Goal: Task Accomplishment & Management: Manage account settings

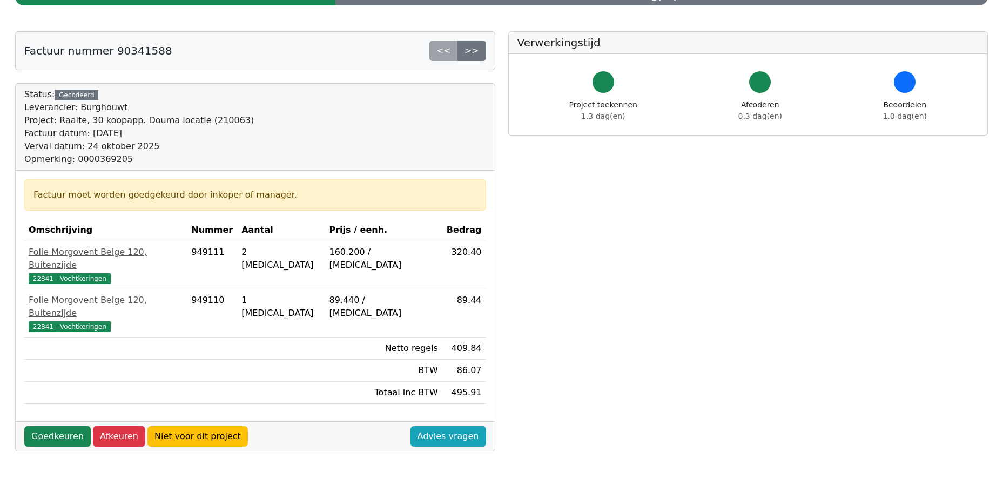
scroll to position [108, 0]
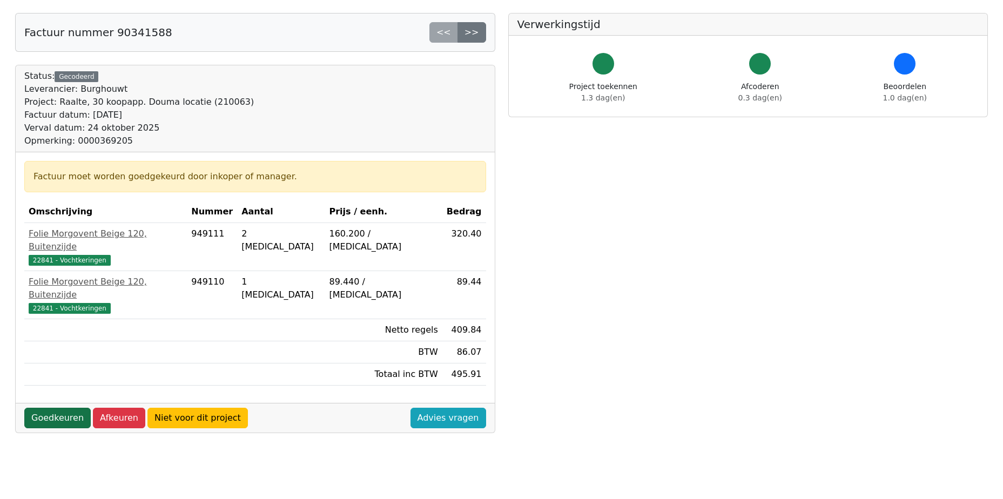
click at [50, 408] on link "Goedkeuren" at bounding box center [57, 418] width 66 height 21
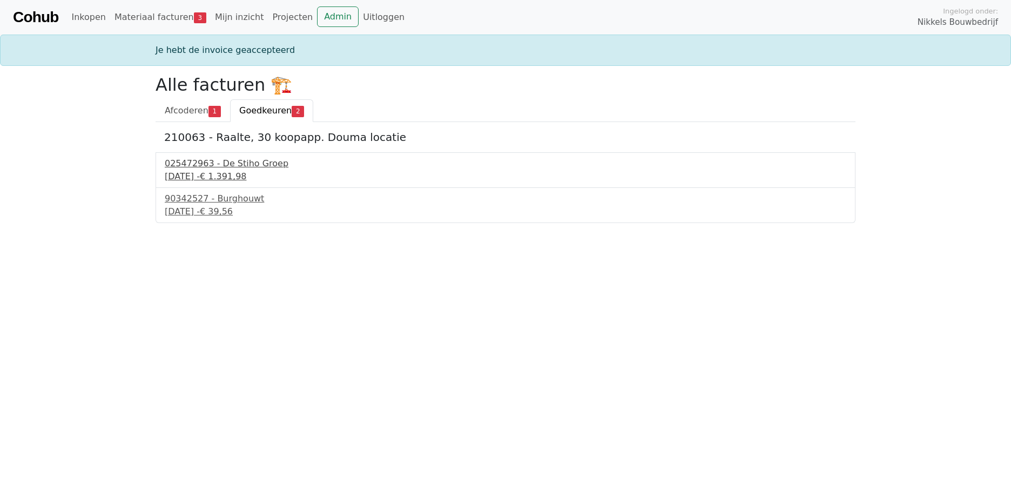
click at [233, 171] on div "25 september 2025 - € 1.391,98" at bounding box center [505, 176] width 681 height 13
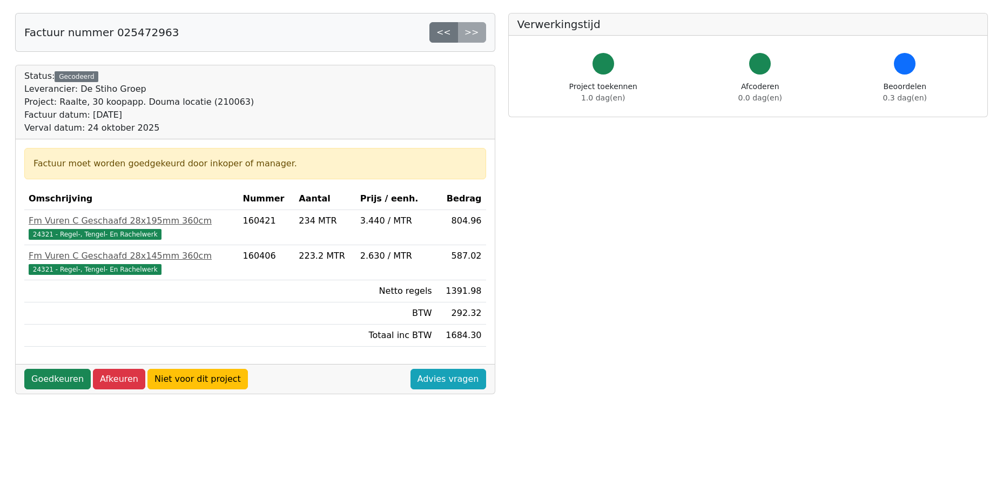
scroll to position [216, 0]
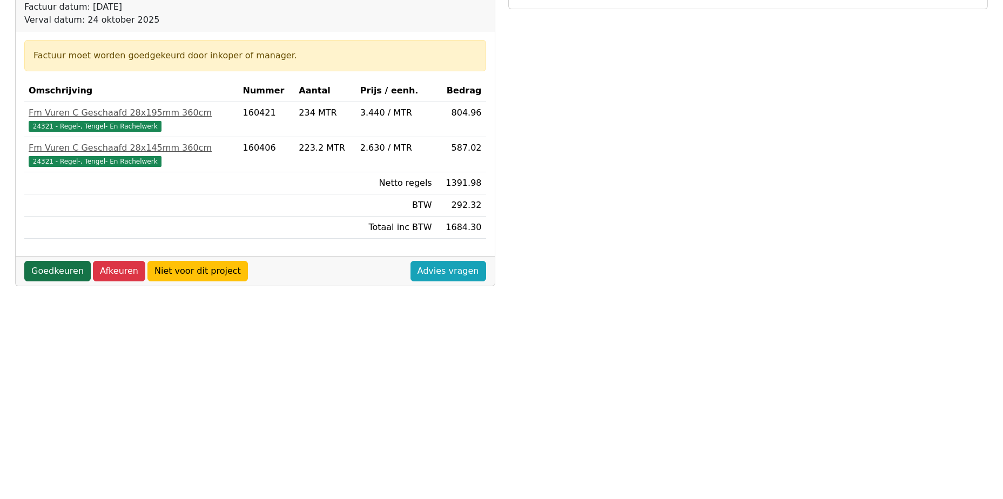
click at [53, 272] on link "Goedkeuren" at bounding box center [57, 271] width 66 height 21
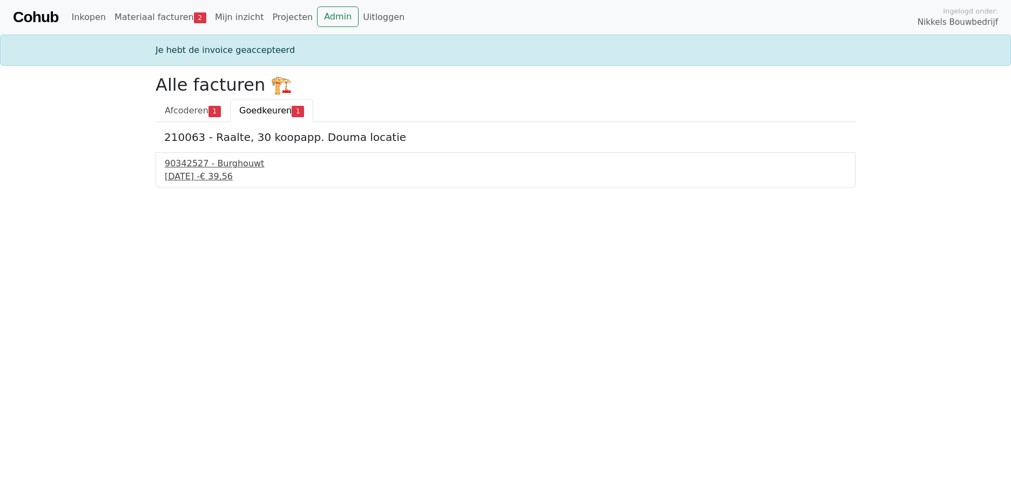
click at [221, 170] on div "90342527 - Burghouwt" at bounding box center [505, 163] width 681 height 13
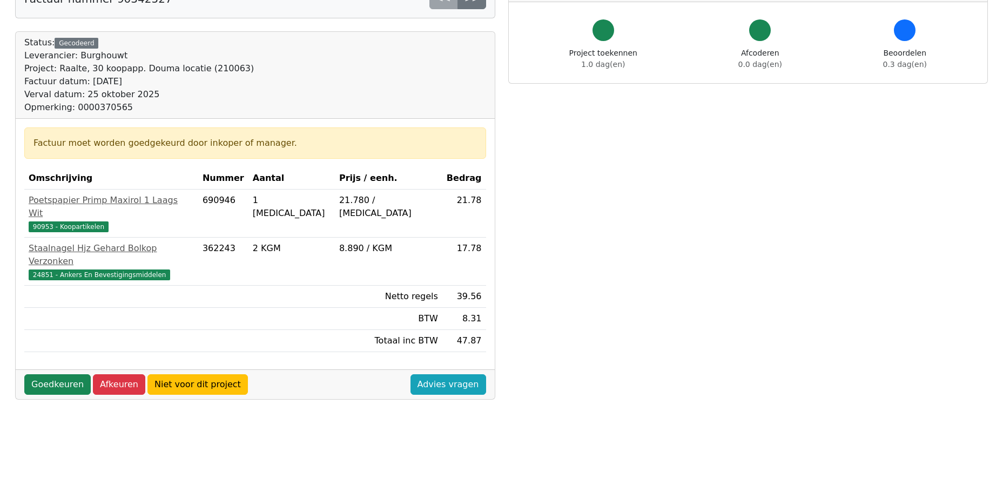
scroll to position [162, 0]
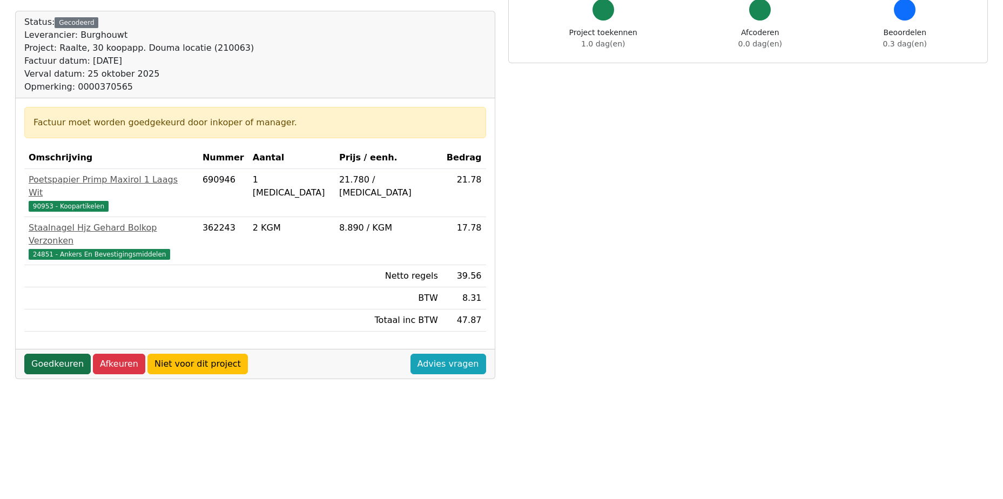
click at [64, 354] on link "Goedkeuren" at bounding box center [57, 364] width 66 height 21
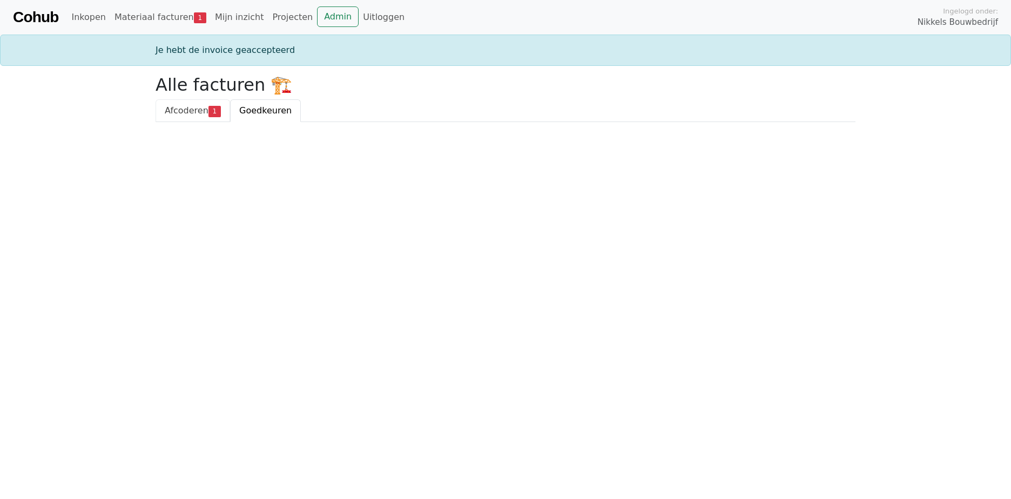
click at [175, 117] on link "Afcoderen 1" at bounding box center [193, 110] width 75 height 23
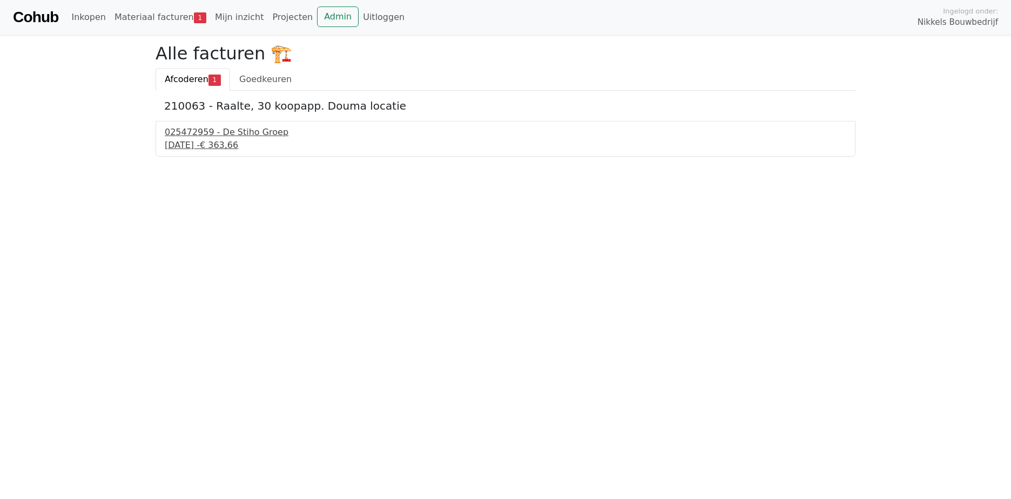
click at [201, 134] on div "025472959 - De Stiho Groep" at bounding box center [505, 132] width 681 height 13
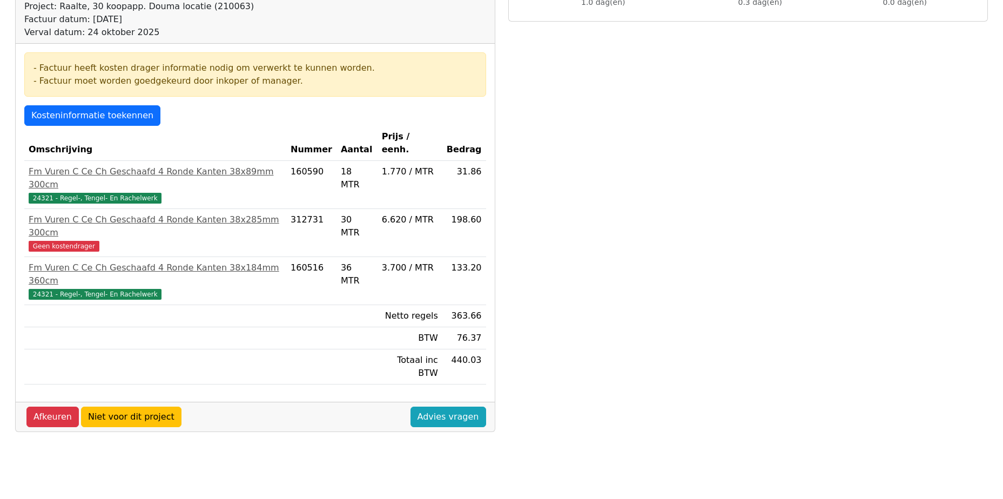
scroll to position [216, 0]
